Goal: Task Accomplishment & Management: Use online tool/utility

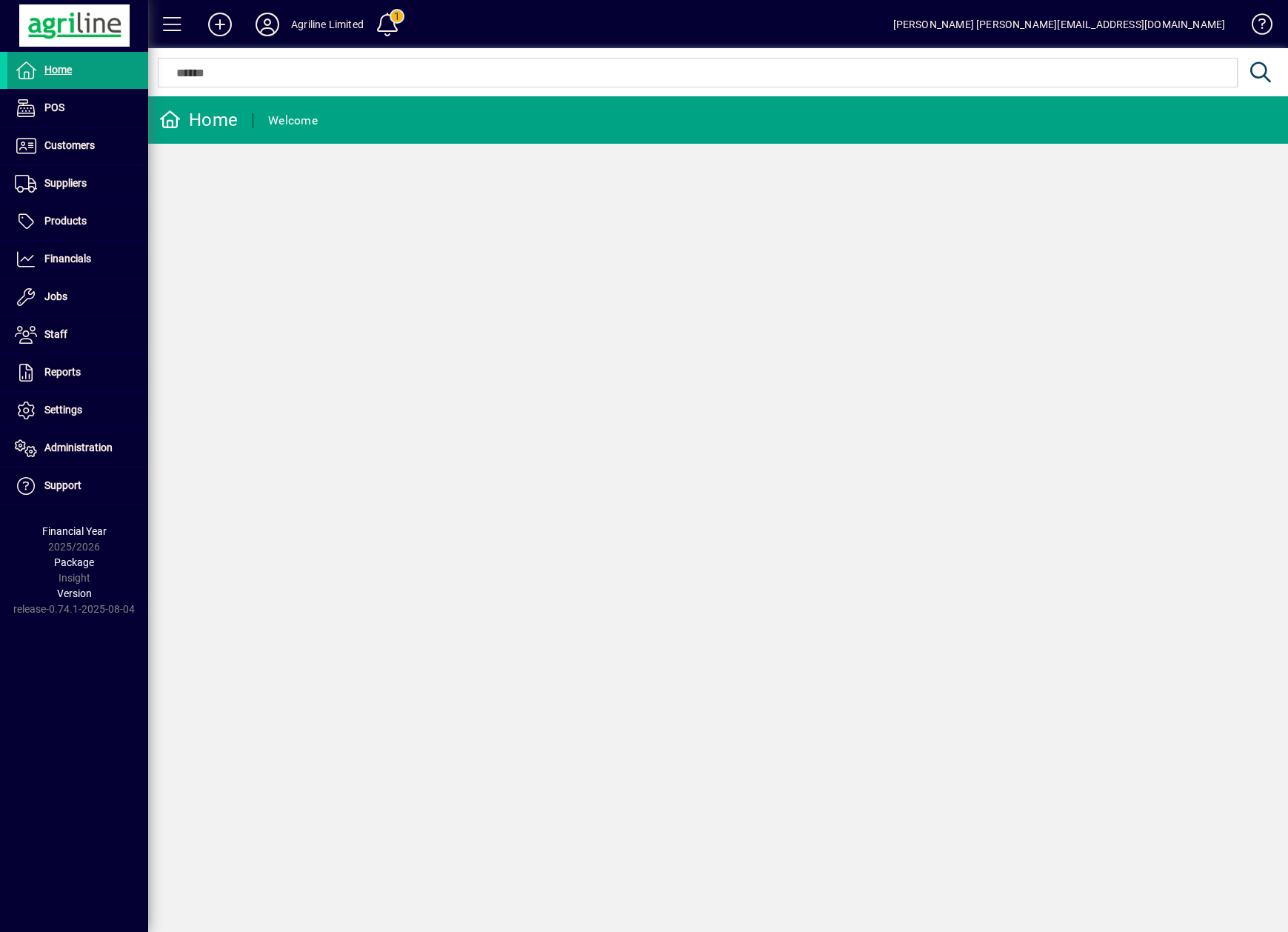
click at [450, 642] on div "Home Welcome" at bounding box center [718, 514] width 1140 height 836
click at [79, 242] on span at bounding box center [78, 259] width 141 height 35
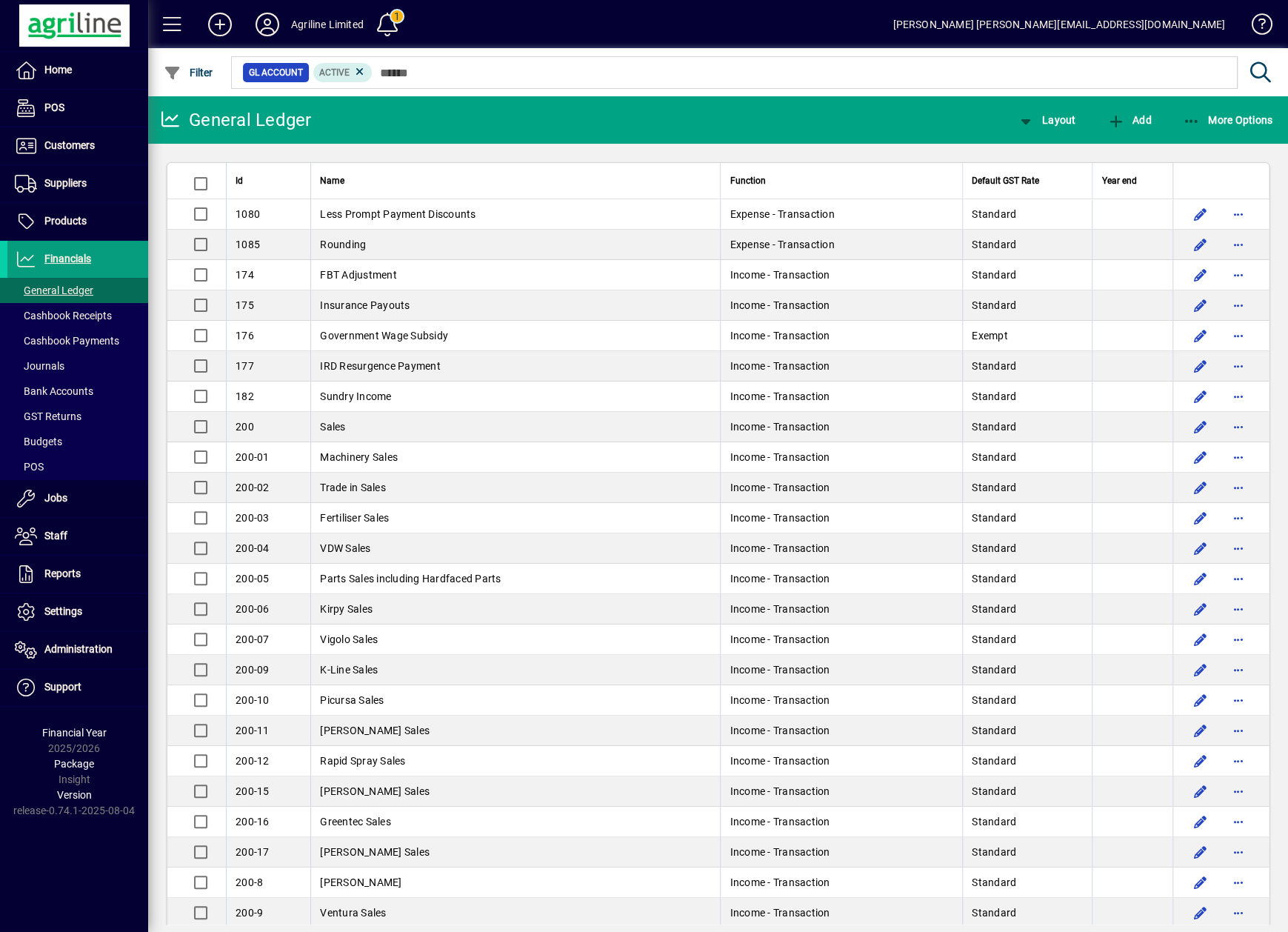
click at [55, 892] on div "Home POS Customers Invoices Payments Quotes Backorders Items Communications Sup…" at bounding box center [74, 466] width 148 height 932
click at [82, 395] on span "Bank Accounts" at bounding box center [54, 390] width 79 height 12
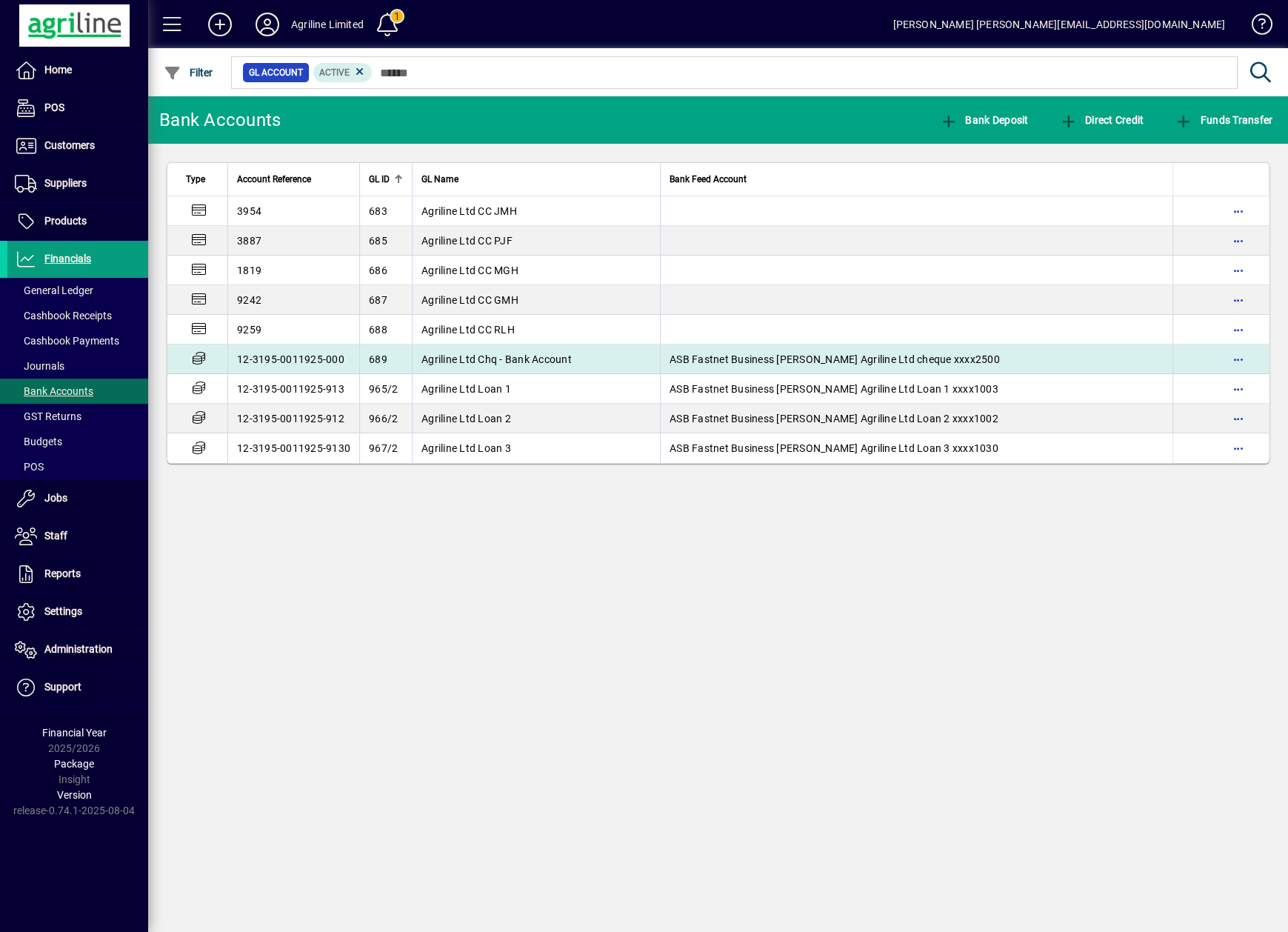
click at [344, 354] on td "12-3195-0011925-000" at bounding box center [293, 359] width 132 height 29
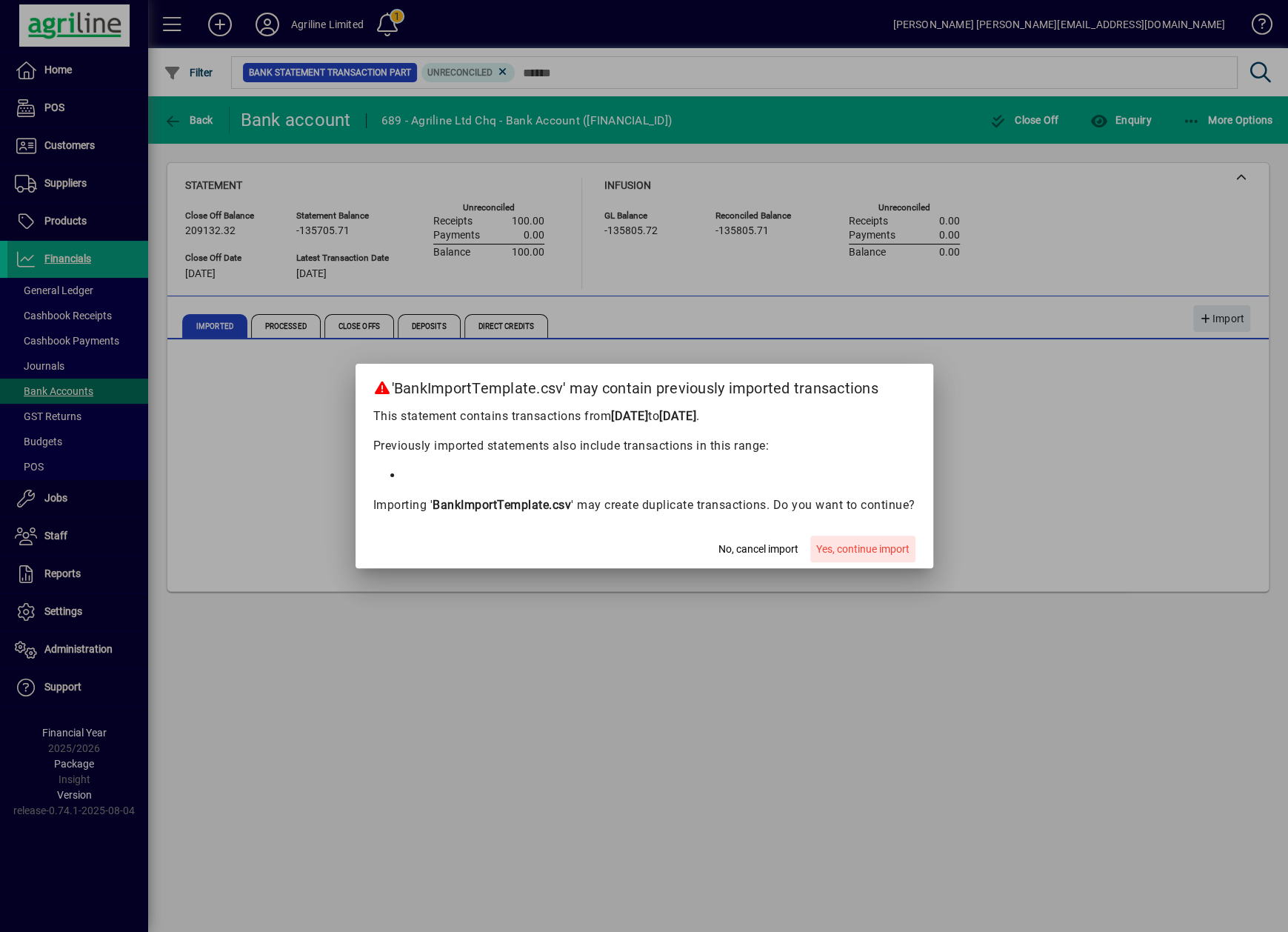
click at [885, 552] on span "Yes, continue import" at bounding box center [862, 549] width 93 height 15
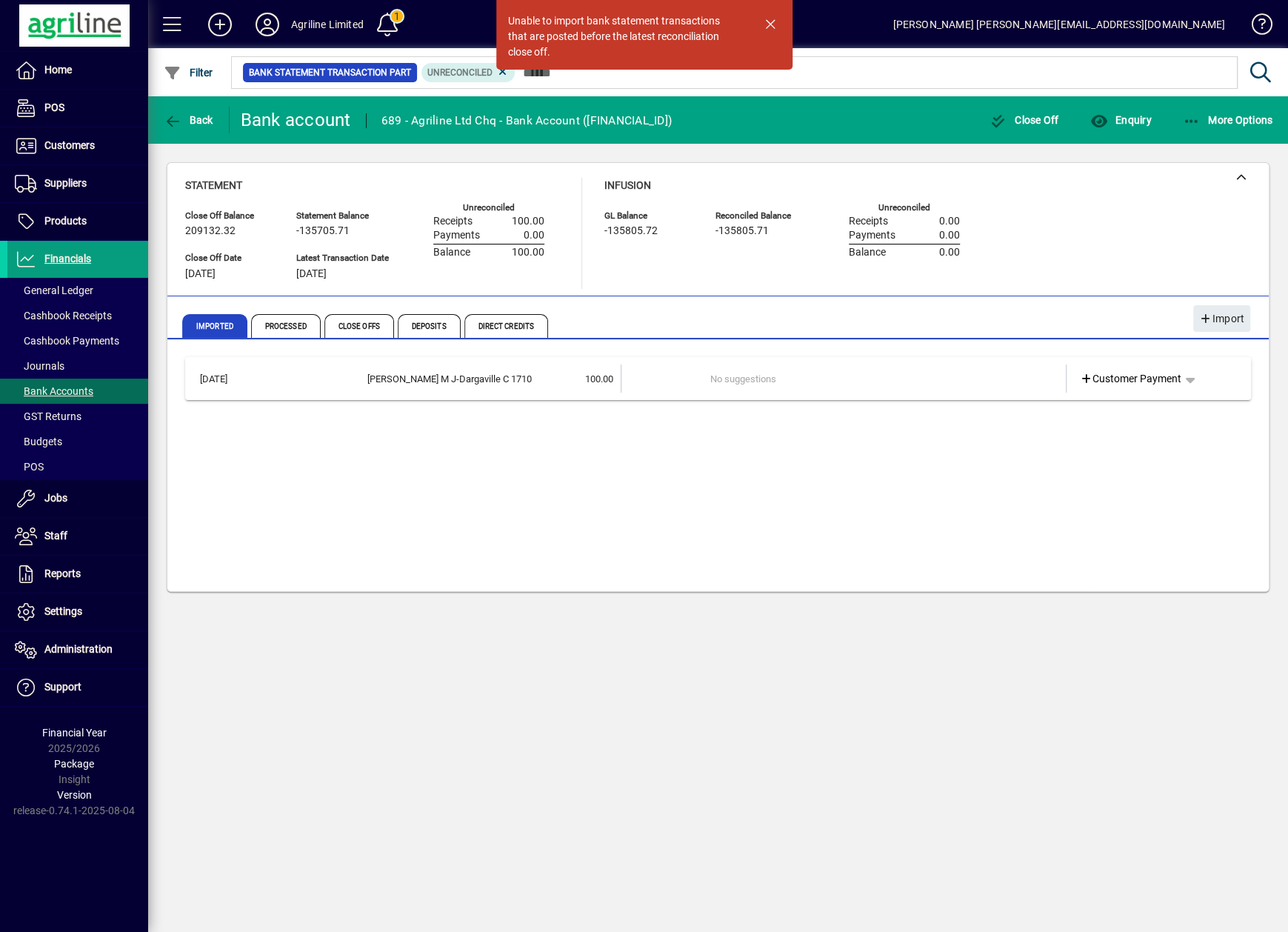
click at [620, 708] on div "Unable to import bank statement transactions that are posted before the latest …" at bounding box center [718, 514] width 1140 height 836
drag, startPoint x: 565, startPoint y: 720, endPoint x: 566, endPoint y: 713, distance: 7.1
click at [565, 720] on div "Unable to import bank statement transactions that are posted before the latest …" at bounding box center [718, 514] width 1140 height 836
click at [781, 10] on span "button" at bounding box center [771, 24] width 35 height 35
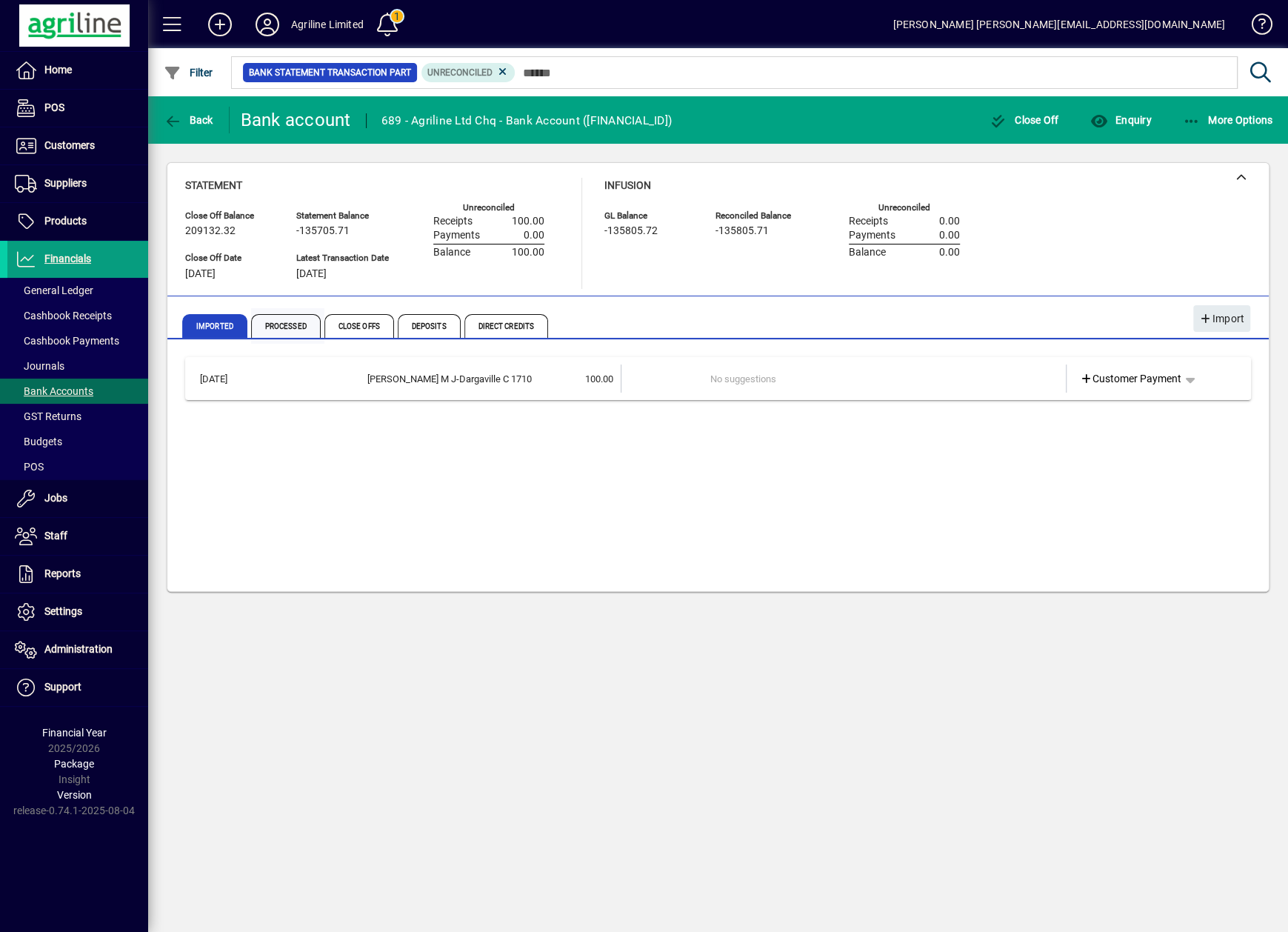
click at [273, 315] on span "Processed" at bounding box center [286, 326] width 69 height 24
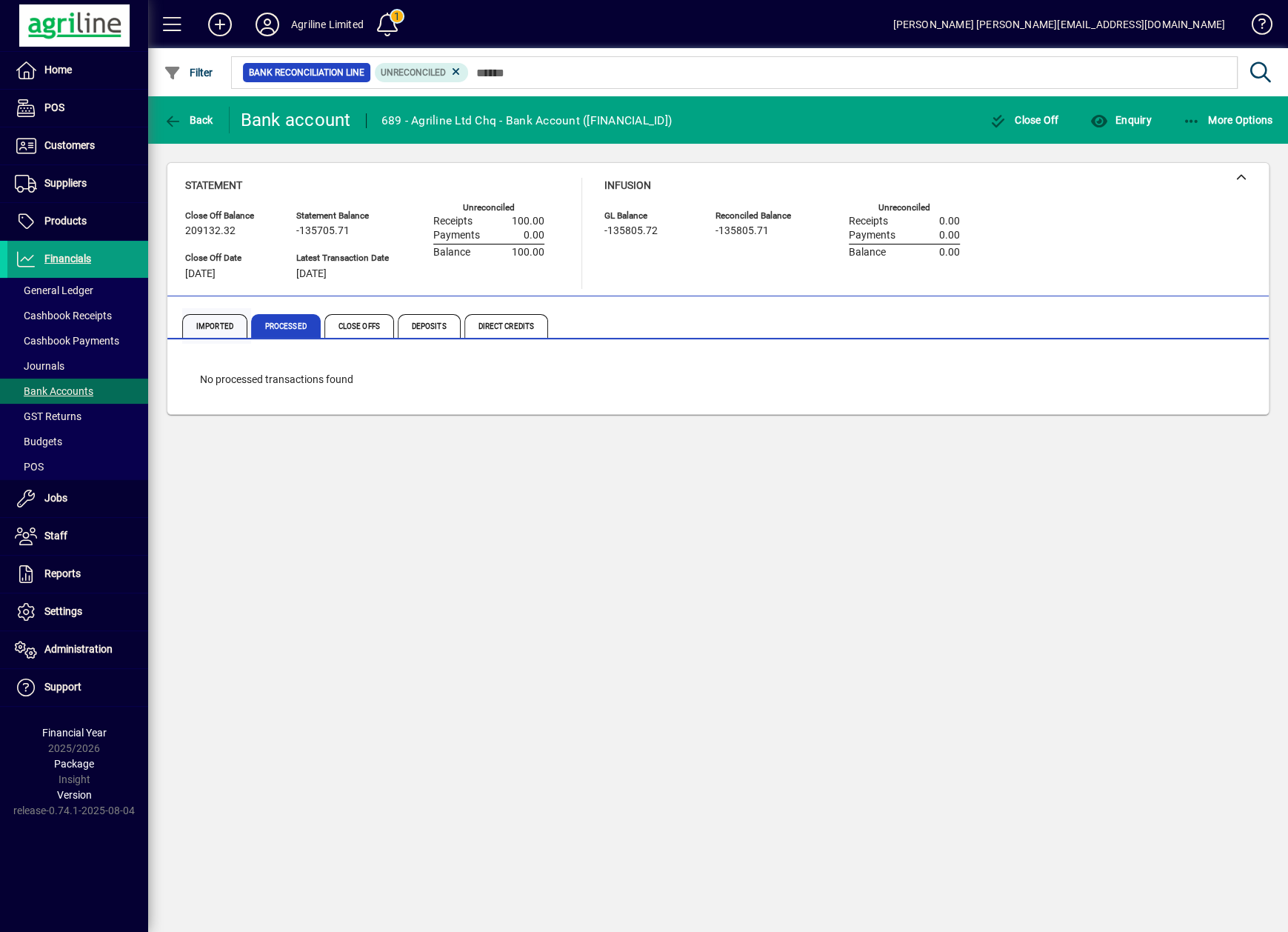
click at [219, 326] on span "Imported" at bounding box center [215, 326] width 65 height 24
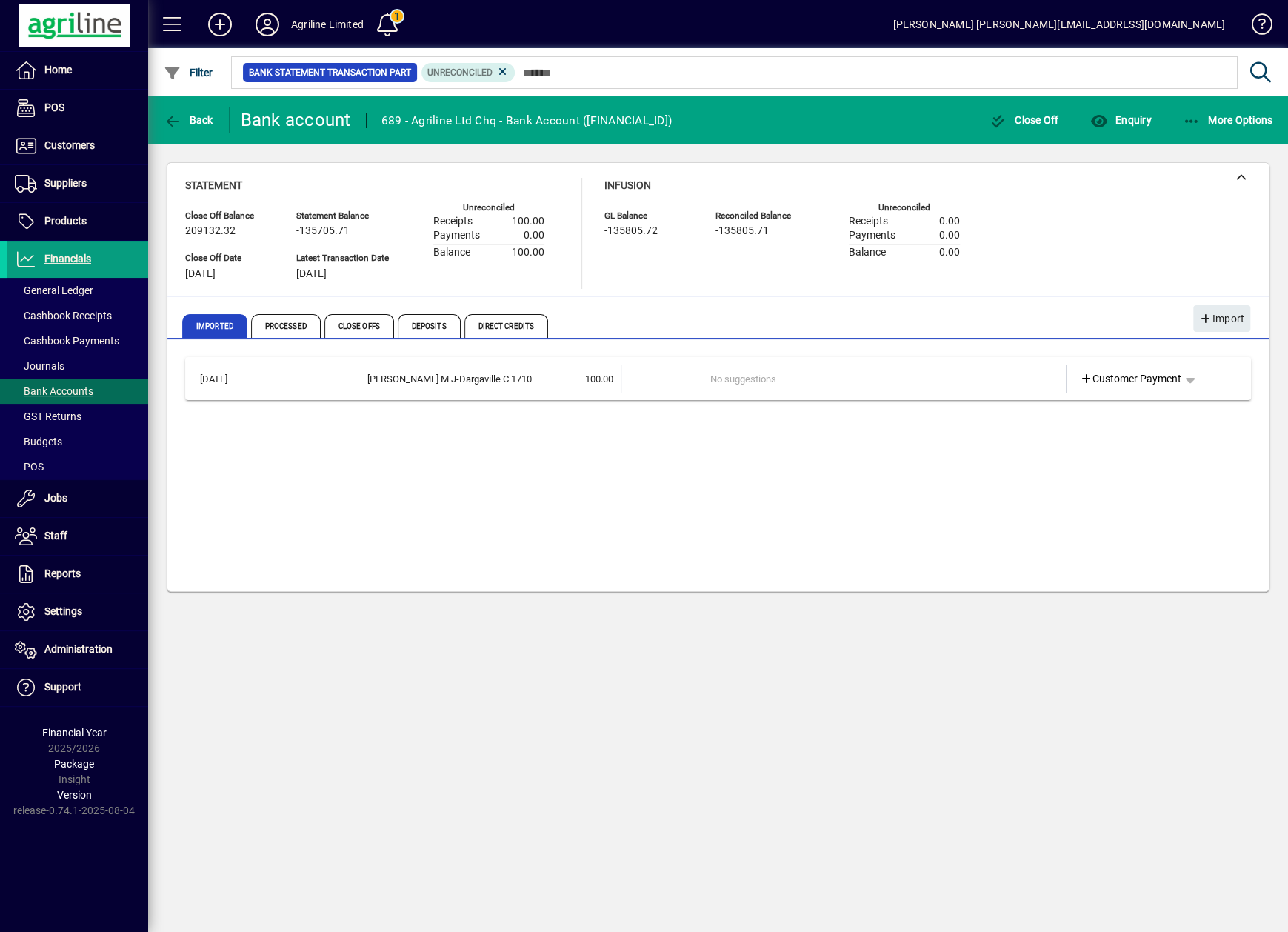
drag, startPoint x: 590, startPoint y: 633, endPoint x: 531, endPoint y: 524, distance: 123.9
click at [590, 633] on div "Back Bank account 689 - Agriline Ltd Chq - Bank Account ([FINANCIAL_ID]) Close …" at bounding box center [718, 514] width 1140 height 836
click at [286, 323] on span "Processed" at bounding box center [286, 326] width 69 height 24
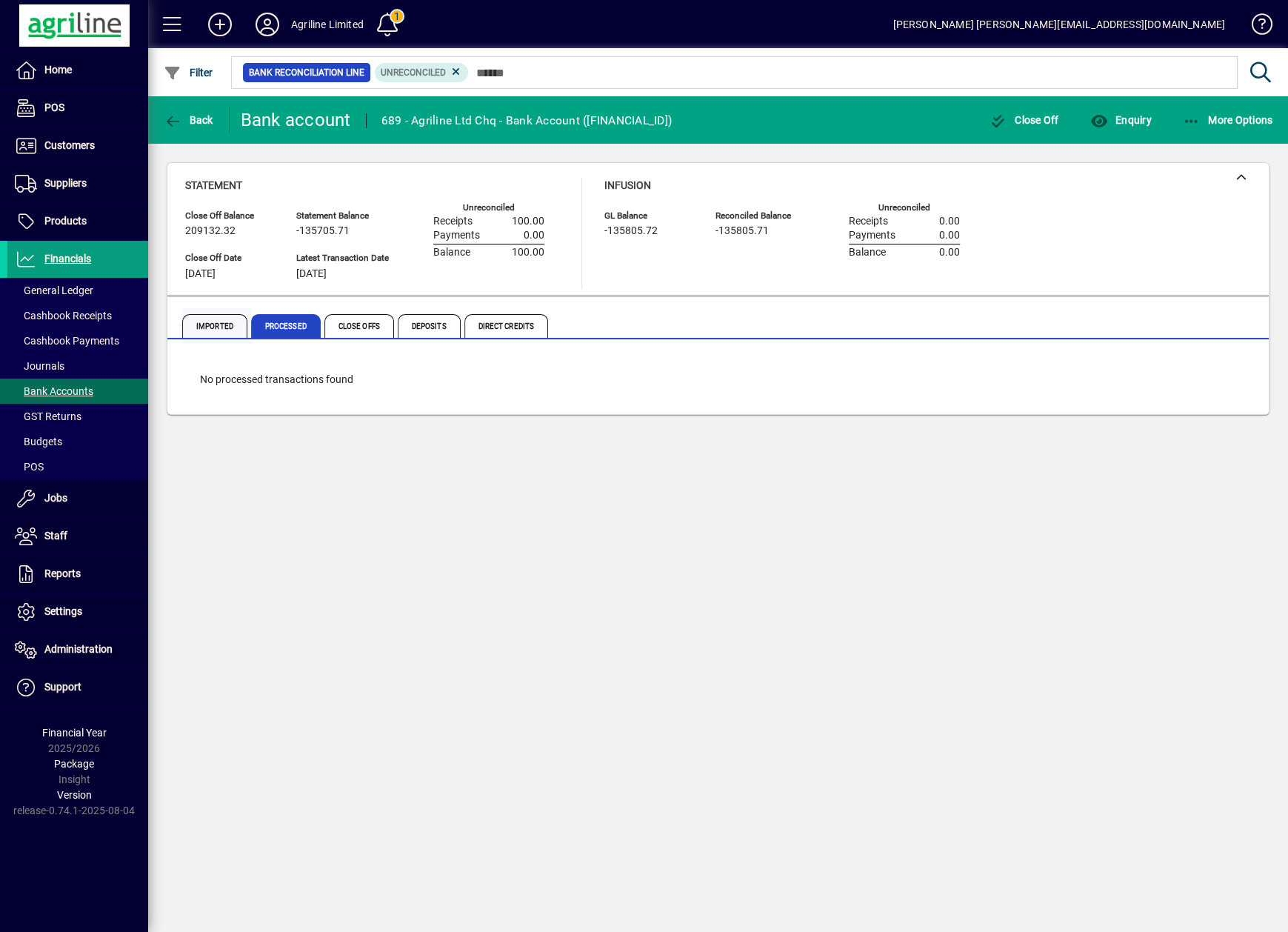
click at [226, 316] on span "Imported" at bounding box center [215, 326] width 65 height 24
